Goal: Information Seeking & Learning: Learn about a topic

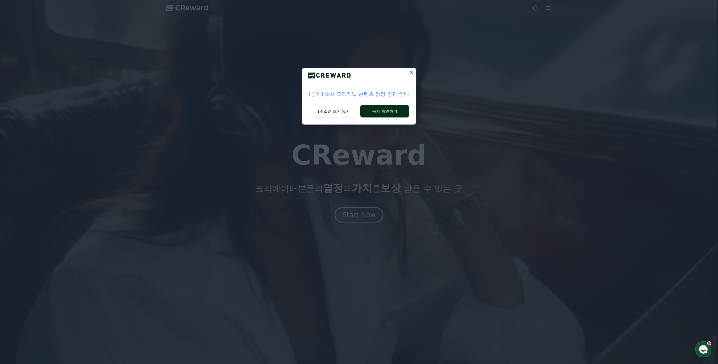
click at [393, 113] on button "공지 확인하기" at bounding box center [384, 111] width 49 height 12
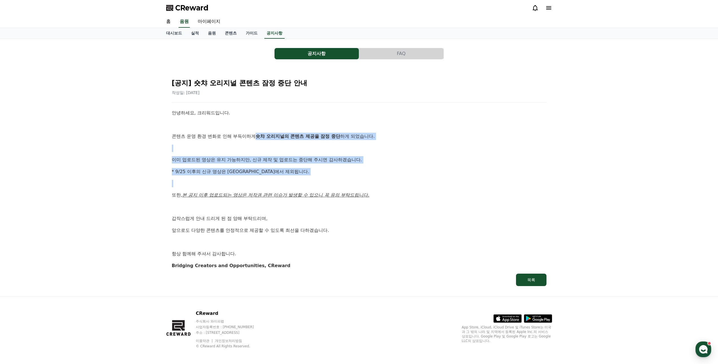
drag, startPoint x: 255, startPoint y: 136, endPoint x: 382, endPoint y: 185, distance: 136.3
click at [382, 185] on div "안녕하세요, 크리워드입니다. 콘텐츠 운영 환경 변화로 인해 부득이하게 숏챠 오리지널의 콘텐츠 제공을 잠정 중단 하게 되었습니다. 이미 업로드된…" at bounding box center [359, 189] width 375 height 160
click at [382, 185] on p at bounding box center [359, 183] width 375 height 7
drag, startPoint x: 187, startPoint y: 159, endPoint x: 298, endPoint y: 174, distance: 111.9
click at [298, 174] on div "안녕하세요, 크리워드입니다. 콘텐츠 운영 환경 변화로 인해 부득이하게 숏챠 오리지널의 콘텐츠 제공을 잠정 중단 하게 되었습니다. 이미 업로드된…" at bounding box center [359, 189] width 375 height 160
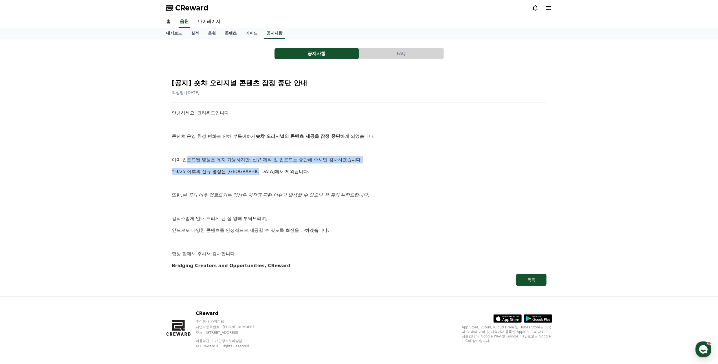
click at [298, 174] on p "* 9/25 이후의 신규 영상은 [GEOGRAPHIC_DATA]에서 제외됩니다." at bounding box center [359, 171] width 375 height 7
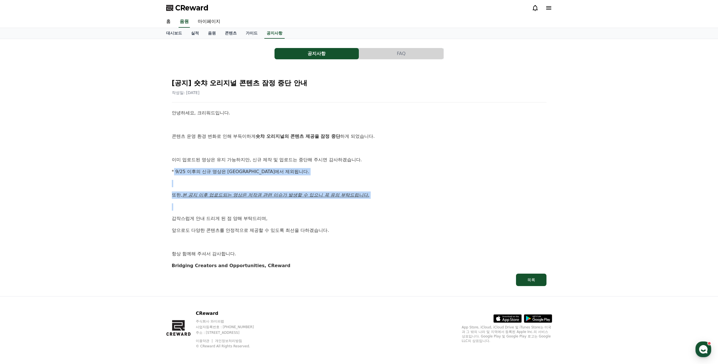
drag, startPoint x: 173, startPoint y: 171, endPoint x: 276, endPoint y: 202, distance: 108.2
click at [276, 202] on div "안녕하세요, 크리워드입니다. 콘텐츠 운영 환경 변화로 인해 부득이하게 숏챠 오리지널의 콘텐츠 제공을 잠정 중단 하게 되었습니다. 이미 업로드된…" at bounding box center [359, 189] width 375 height 160
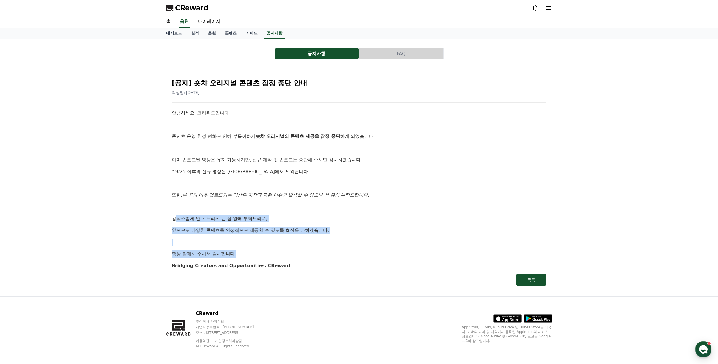
drag, startPoint x: 174, startPoint y: 217, endPoint x: 319, endPoint y: 251, distance: 148.7
click at [319, 251] on div "안녕하세요, 크리워드입니다. 콘텐츠 운영 환경 변화로 인해 부득이하게 숏챠 오리지널의 콘텐츠 제공을 잠정 중단 하게 되었습니다. 이미 업로드된…" at bounding box center [359, 189] width 375 height 160
click at [320, 251] on p "항상 함께해 주셔서 감사합니다." at bounding box center [359, 253] width 375 height 7
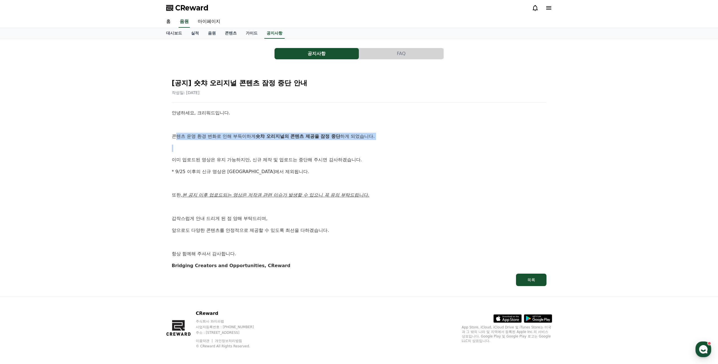
drag, startPoint x: 176, startPoint y: 138, endPoint x: 269, endPoint y: 141, distance: 93.5
click at [272, 141] on div "안녕하세요, 크리워드입니다. 콘텐츠 운영 환경 변화로 인해 부득이하게 숏챠 오리지널의 콘텐츠 제공을 잠정 중단 하게 되었습니다. 이미 업로드된…" at bounding box center [359, 189] width 375 height 160
click at [222, 134] on p "콘텐츠 운영 환경 변화로 인해 부득이하게 숏챠 오리지널의 콘텐츠 제공을 잠정 중단 하게 되었습니다." at bounding box center [359, 136] width 375 height 7
drag, startPoint x: 229, startPoint y: 137, endPoint x: 291, endPoint y: 137, distance: 61.8
click at [291, 137] on p "콘텐츠 운영 환경 변화로 인해 부득이하게 숏챠 오리지널의 콘텐츠 제공을 잠정 중단 하게 되었습니다." at bounding box center [359, 136] width 375 height 7
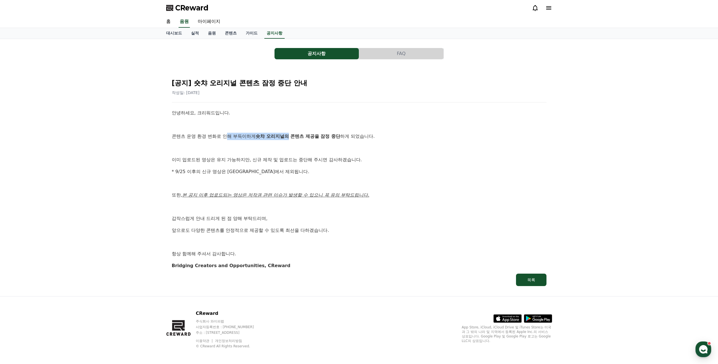
click at [291, 137] on strong "숏챠 오리지널의 콘텐츠 제공을 잠정 중단" at bounding box center [298, 136] width 85 height 5
drag, startPoint x: 262, startPoint y: 136, endPoint x: 286, endPoint y: 136, distance: 24.8
click at [286, 136] on p "콘텐츠 운영 환경 변화로 인해 부득이하게 숏챠 오리지널의 콘텐츠 제공을 잠정 중단 하게 되었습니다." at bounding box center [359, 136] width 375 height 7
click at [206, 19] on link "마이페이지" at bounding box center [209, 22] width 32 height 12
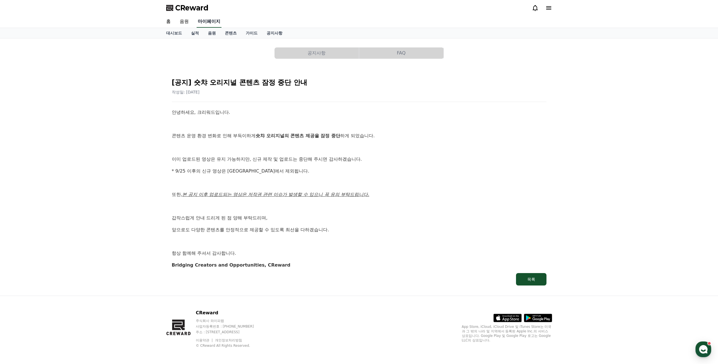
select select "**********"
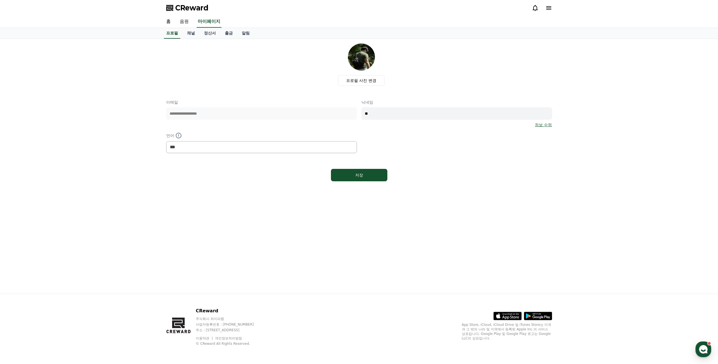
click at [187, 23] on link "음원" at bounding box center [184, 22] width 18 height 12
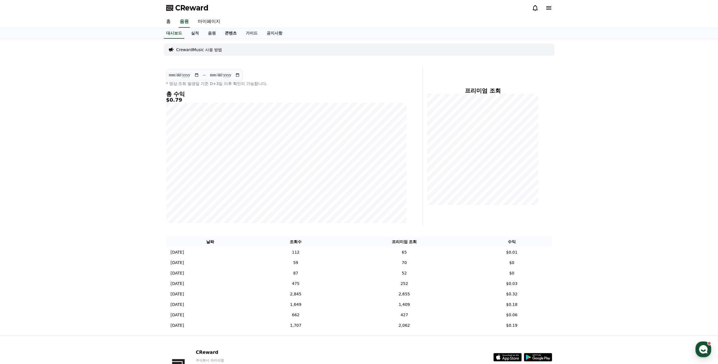
click at [227, 33] on link "콘텐츠" at bounding box center [230, 33] width 21 height 11
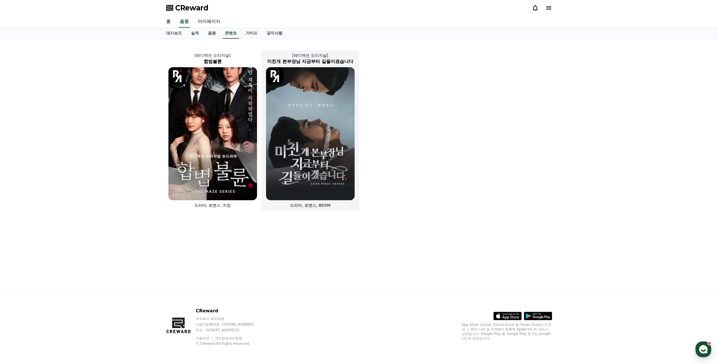
click at [314, 113] on img at bounding box center [310, 133] width 89 height 133
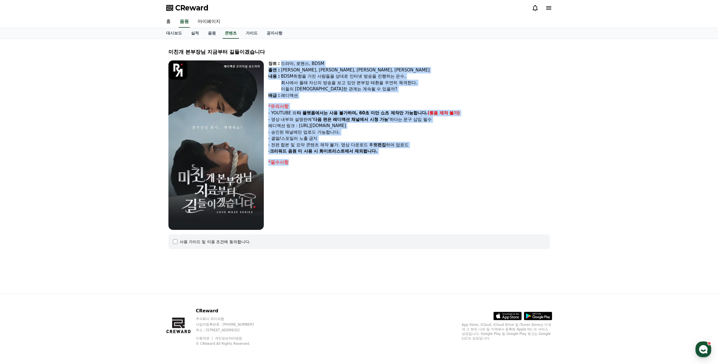
drag, startPoint x: 279, startPoint y: 64, endPoint x: 392, endPoint y: 172, distance: 155.5
click at [392, 172] on div "장르 : 드라마, 로맨스, BDSM 출연 : 강지은, 강도윤, 정지유, 최홍락 내용 : BDSM취향을 가진 사람들을 상대로 인터넷 방송을 진행…" at bounding box center [409, 144] width 282 height 169
drag, startPoint x: 343, startPoint y: 102, endPoint x: 358, endPoint y: 104, distance: 15.7
click at [343, 102] on div "장르 : 드라마, 로맨스, BDSM 출연 : 강지은, 강도윤, 정지유, 최홍락 내용 : BDSM취향을 가진 사람들을 상대로 인터넷 방송을 진행…" at bounding box center [409, 144] width 282 height 169
click at [383, 104] on div "*유의사항" at bounding box center [409, 106] width 282 height 7
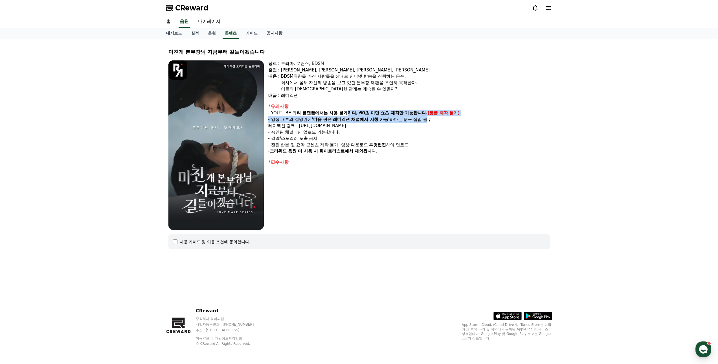
drag, startPoint x: 350, startPoint y: 111, endPoint x: 431, endPoint y: 119, distance: 81.4
click at [431, 119] on div "*유의사항 - YOUTUBE 외 타 플랫폼에서는 사용 불가하며, 60초 미만 쇼츠 제작만 가능합니다. (롱폼 제작 불가) - 영상 내부와 설명…" at bounding box center [409, 128] width 282 height 51
click at [431, 119] on p "- 영상 내부와 설명란에 '다음 편은 레디액션 채널에서 시청 가능' 하다는 문구 삽입 필수" at bounding box center [409, 119] width 282 height 6
drag, startPoint x: 324, startPoint y: 119, endPoint x: 426, endPoint y: 130, distance: 102.8
click at [426, 130] on div "*유의사항 - YOUTUBE 외 타 플랫폼에서는 사용 불가하며, 60초 미만 쇼츠 제작만 가능합니다. (롱폼 제작 불가) - 영상 내부와 설명…" at bounding box center [409, 128] width 282 height 51
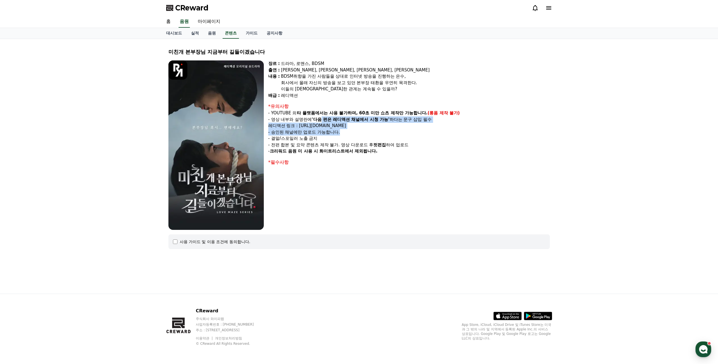
click at [426, 130] on p "- 승인된 채널에만 업로드 가능합니다." at bounding box center [409, 132] width 282 height 6
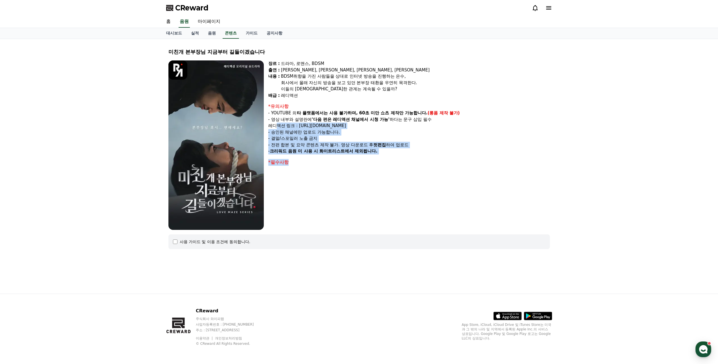
drag, startPoint x: 273, startPoint y: 124, endPoint x: 378, endPoint y: 181, distance: 119.1
click at [378, 181] on div "장르 : 드라마, 로맨스, BDSM 출연 : 강지은, 강도윤, 정지유, 최홍락 내용 : BDSM취향을 가진 사람들을 상대로 인터넷 방송을 진행…" at bounding box center [409, 144] width 282 height 169
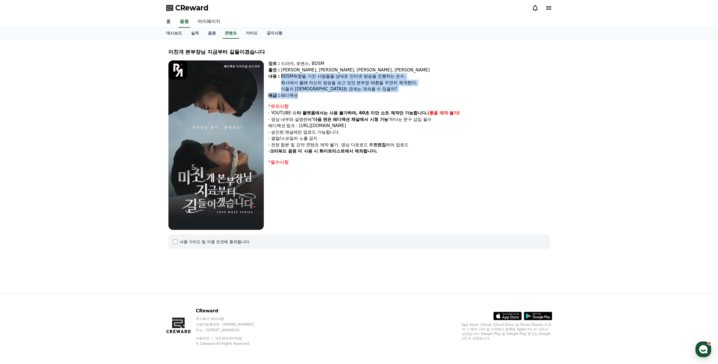
drag, startPoint x: 281, startPoint y: 79, endPoint x: 371, endPoint y: 95, distance: 91.2
click at [371, 95] on div "장르 : 드라마, 로맨스, BDSM 출연 : 강지은, 강도윤, 정지유, 최홍락 내용 : BDSM취향을 가진 사람들을 상대로 인터넷 방송을 진행…" at bounding box center [409, 79] width 282 height 38
click at [371, 95] on div "레디액션" at bounding box center [415, 95] width 269 height 6
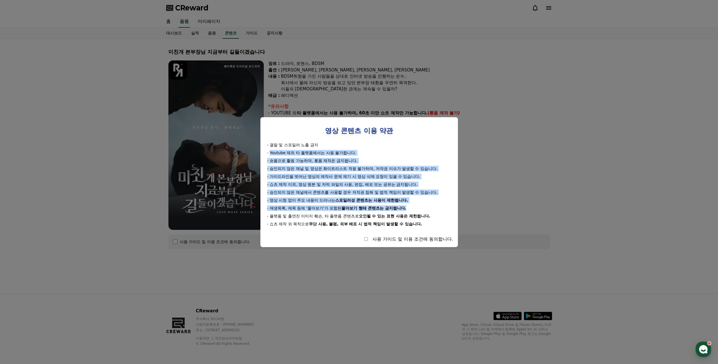
drag, startPoint x: 270, startPoint y: 155, endPoint x: 441, endPoint y: 204, distance: 177.3
click at [441, 204] on div "- 결말 및 스포일러 노출 금지 - Youtube 제외 타 플랫폼에서는 사용 불가합니다. - 숏폼으로 활용 가능하며, 롱폼 제작은 금지됩니다.…" at bounding box center [359, 184] width 189 height 85
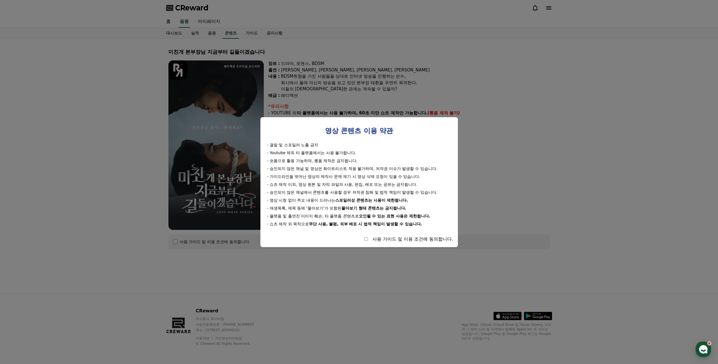
select select
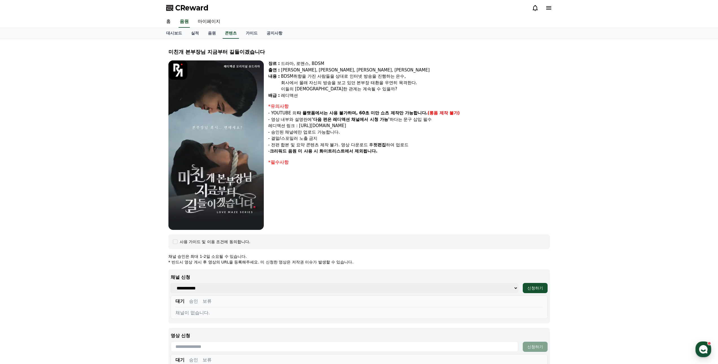
click at [514, 220] on div "장르 : 드라마, 로맨스, BDSM 출연 : 강지은, 강도윤, 정지유, 최홍락 내용 : BDSM취향을 가진 사람들을 상대로 인터넷 방송을 진행…" at bounding box center [409, 144] width 282 height 169
click at [209, 33] on link "음원" at bounding box center [212, 33] width 17 height 11
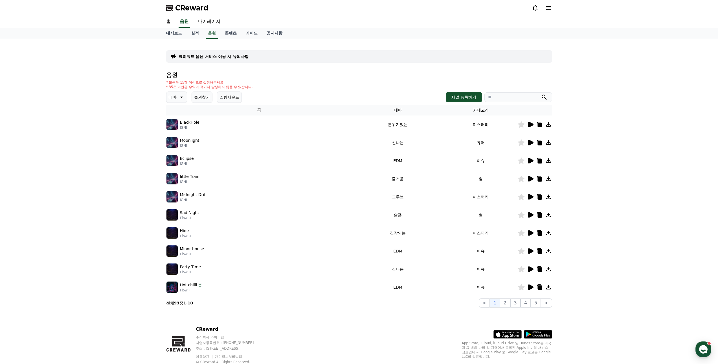
click at [183, 97] on icon at bounding box center [181, 97] width 7 height 7
click at [175, 126] on button "환상적인" at bounding box center [177, 127] width 20 height 12
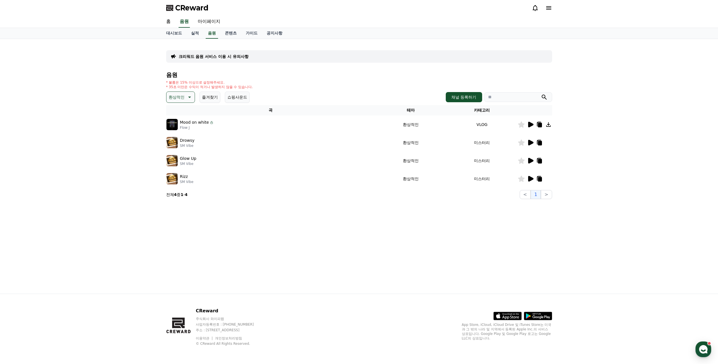
click at [529, 126] on icon at bounding box center [530, 125] width 5 height 6
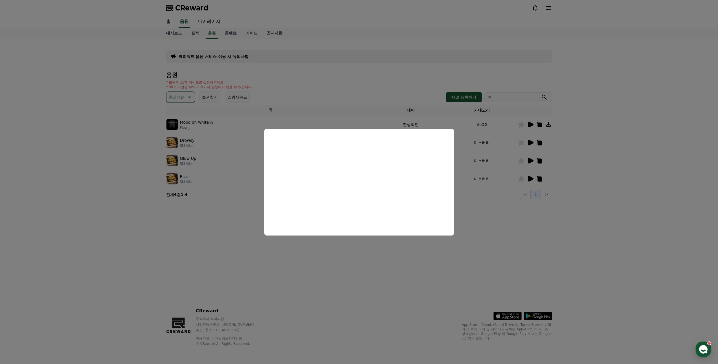
click at [215, 230] on button "close modal" at bounding box center [359, 182] width 718 height 364
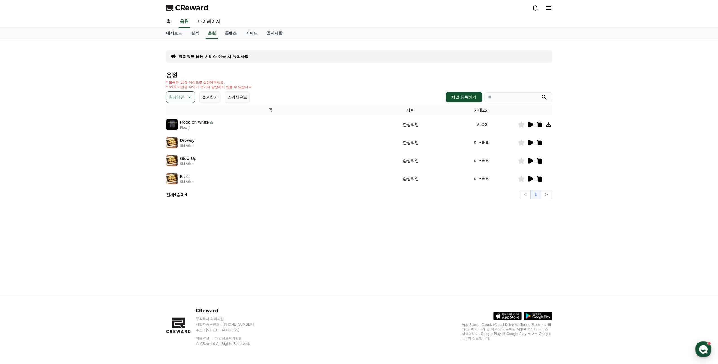
click at [181, 97] on p "환상적인" at bounding box center [177, 97] width 16 height 8
click at [180, 132] on button "드라마틱" at bounding box center [177, 131] width 20 height 12
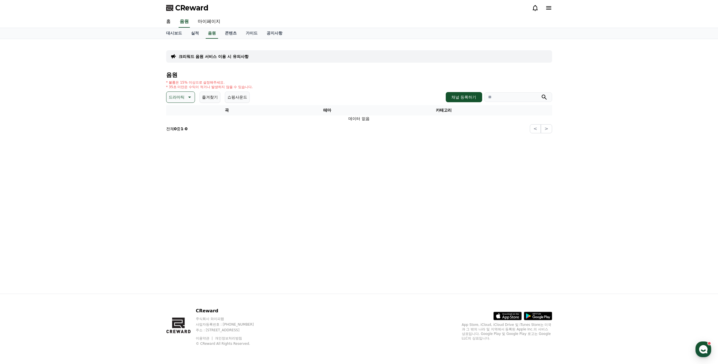
click at [178, 95] on p "드라마틱" at bounding box center [177, 97] width 16 height 8
click at [173, 139] on button "EDM" at bounding box center [174, 140] width 14 height 12
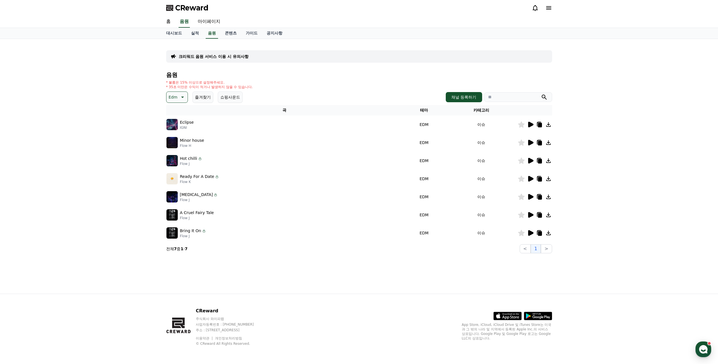
click at [530, 124] on icon at bounding box center [530, 125] width 5 height 6
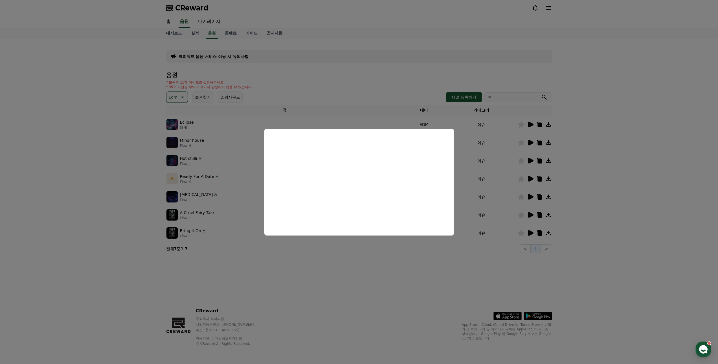
click at [372, 276] on button "close modal" at bounding box center [359, 182] width 718 height 364
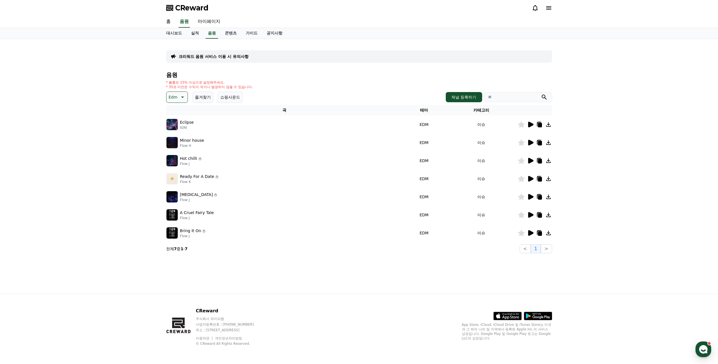
click at [532, 139] on icon at bounding box center [530, 142] width 7 height 7
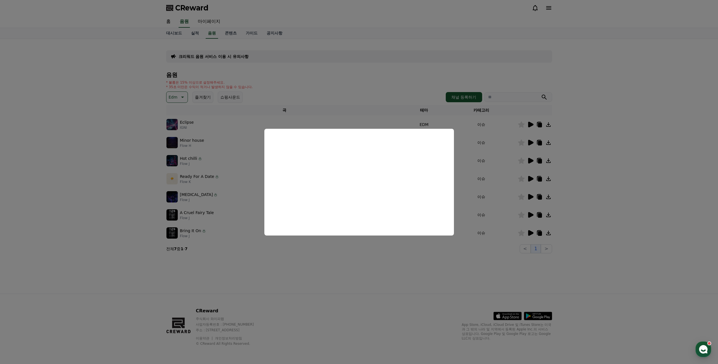
drag, startPoint x: 379, startPoint y: 271, endPoint x: 507, endPoint y: 199, distance: 146.7
click at [380, 271] on button "close modal" at bounding box center [359, 182] width 718 height 364
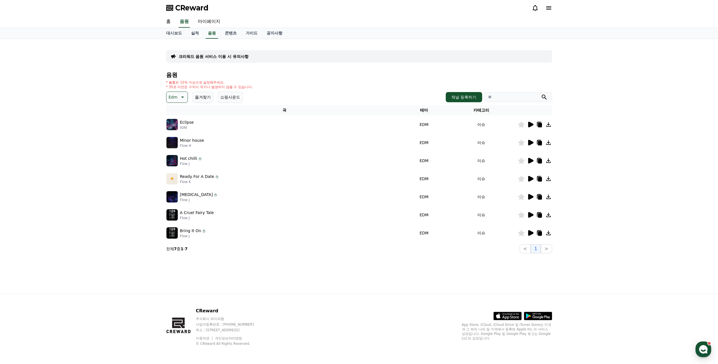
click at [529, 160] on icon at bounding box center [530, 161] width 5 height 6
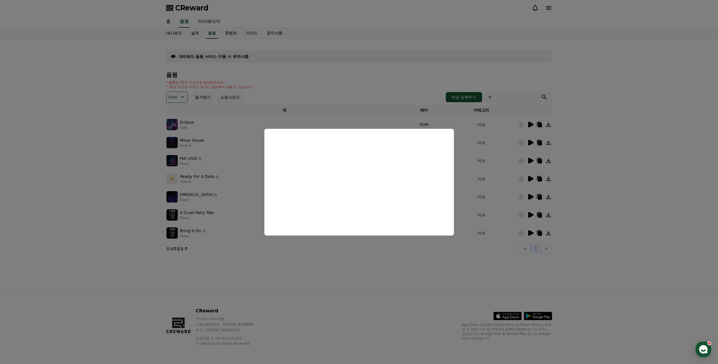
click at [383, 265] on button "close modal" at bounding box center [359, 182] width 718 height 364
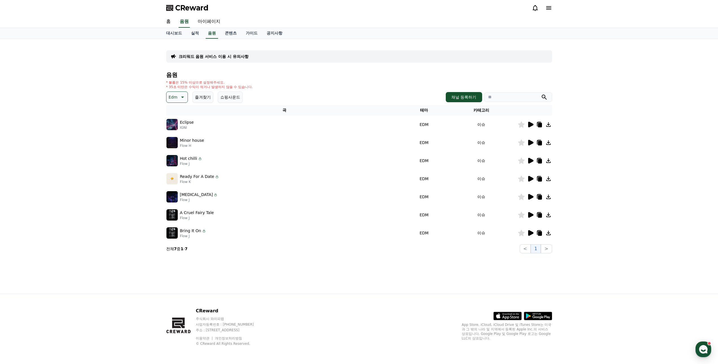
click at [530, 179] on icon at bounding box center [530, 179] width 5 height 6
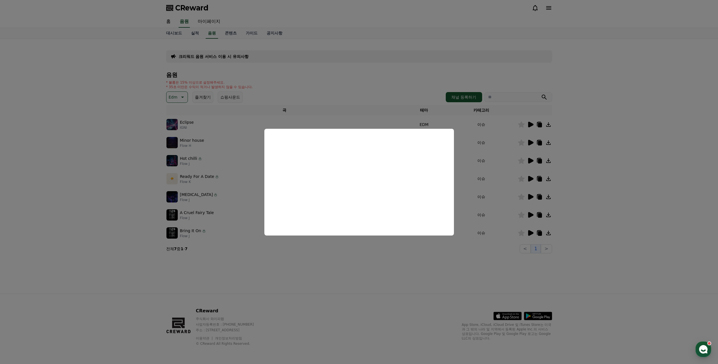
click at [379, 267] on button "close modal" at bounding box center [359, 182] width 718 height 364
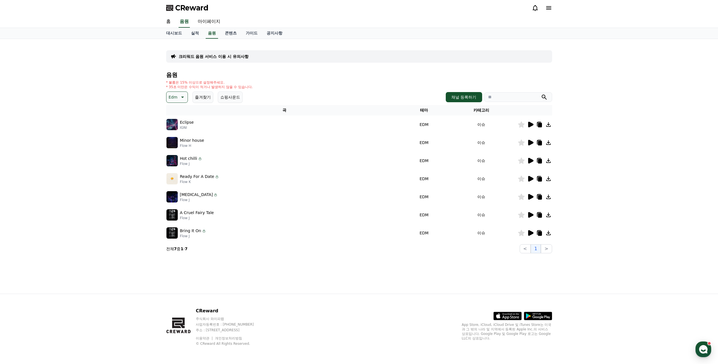
click at [531, 197] on icon at bounding box center [530, 197] width 5 height 6
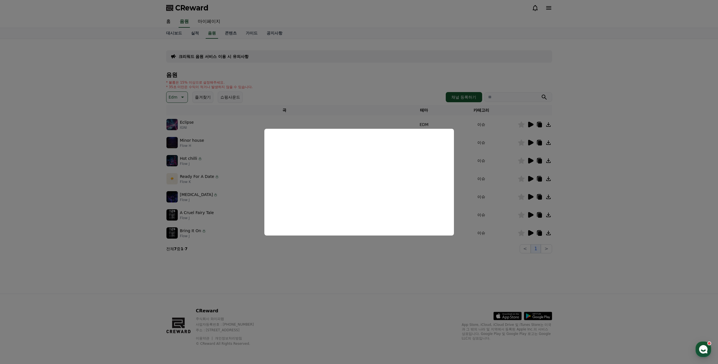
drag, startPoint x: 377, startPoint y: 279, endPoint x: 485, endPoint y: 242, distance: 113.8
click at [379, 279] on button "close modal" at bounding box center [359, 182] width 718 height 364
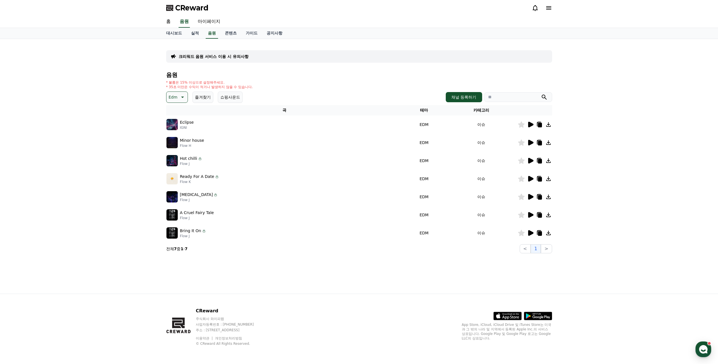
click at [531, 231] on icon at bounding box center [530, 232] width 7 height 7
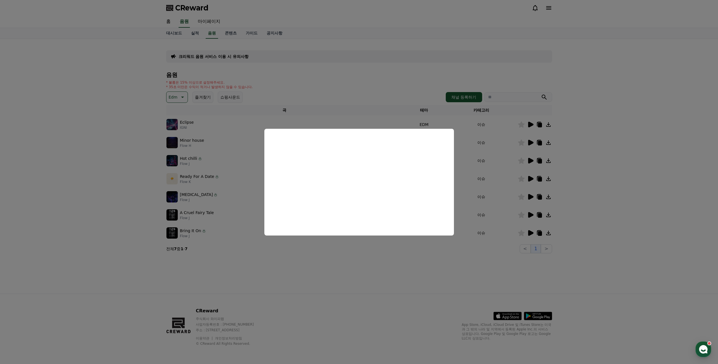
click at [382, 272] on button "close modal" at bounding box center [359, 182] width 718 height 364
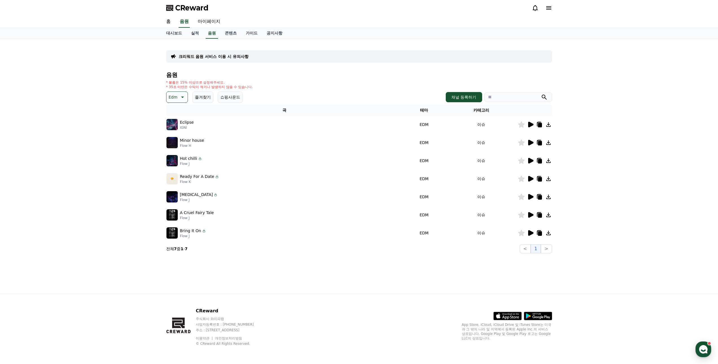
click at [532, 143] on icon at bounding box center [530, 143] width 5 height 6
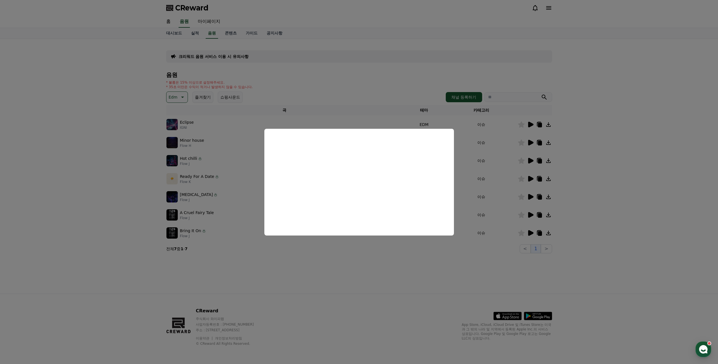
click at [381, 276] on button "close modal" at bounding box center [359, 182] width 718 height 364
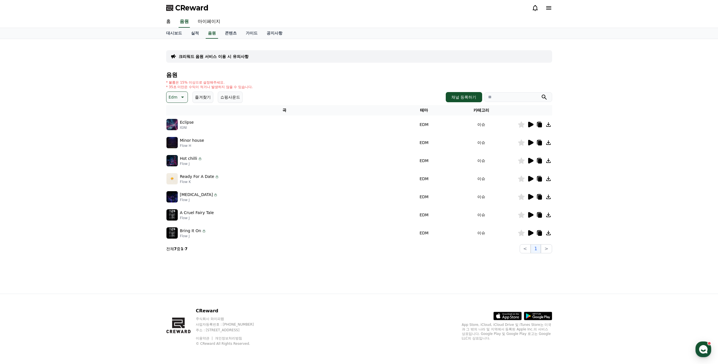
click at [532, 161] on icon at bounding box center [530, 161] width 5 height 6
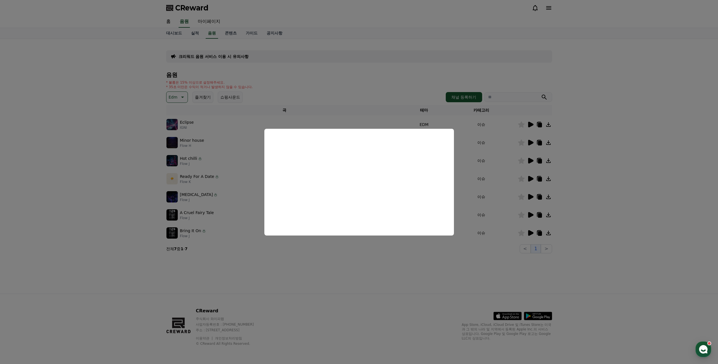
click at [389, 269] on button "close modal" at bounding box center [359, 182] width 718 height 364
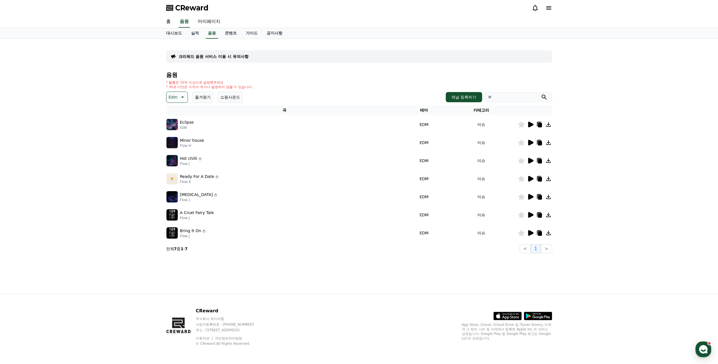
click at [530, 122] on icon at bounding box center [530, 125] width 5 height 6
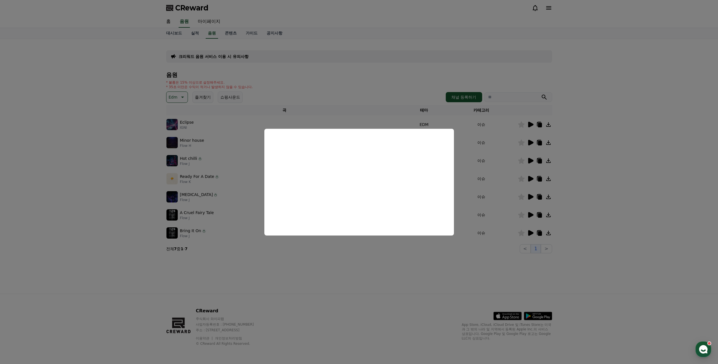
click at [362, 263] on button "close modal" at bounding box center [359, 182] width 718 height 364
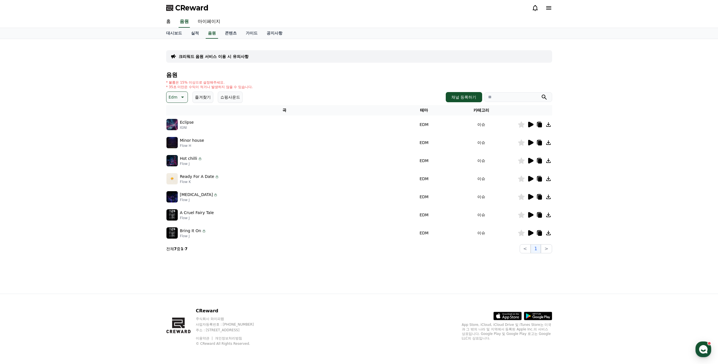
click at [531, 159] on icon at bounding box center [530, 161] width 5 height 6
